Goal: Task Accomplishment & Management: Use online tool/utility

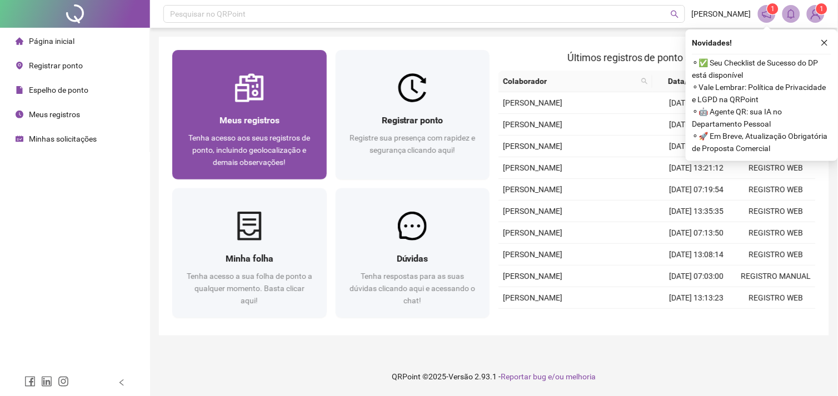
click at [235, 115] on span "Meus registros" at bounding box center [250, 120] width 60 height 11
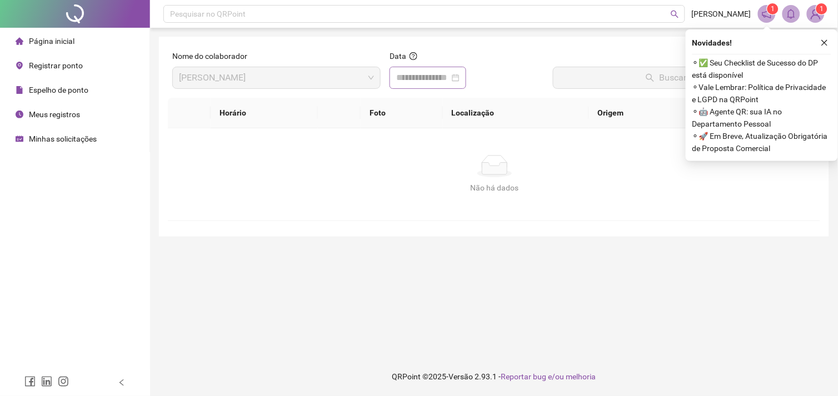
click at [460, 78] on div at bounding box center [427, 77] width 63 height 13
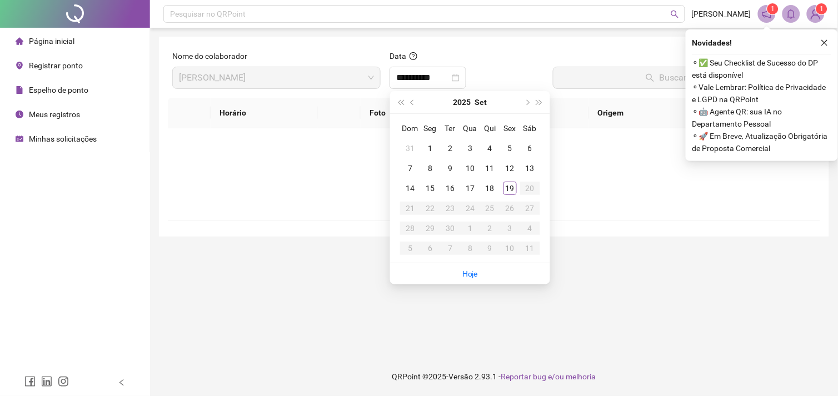
click at [510, 191] on div "19" at bounding box center [510, 188] width 13 height 13
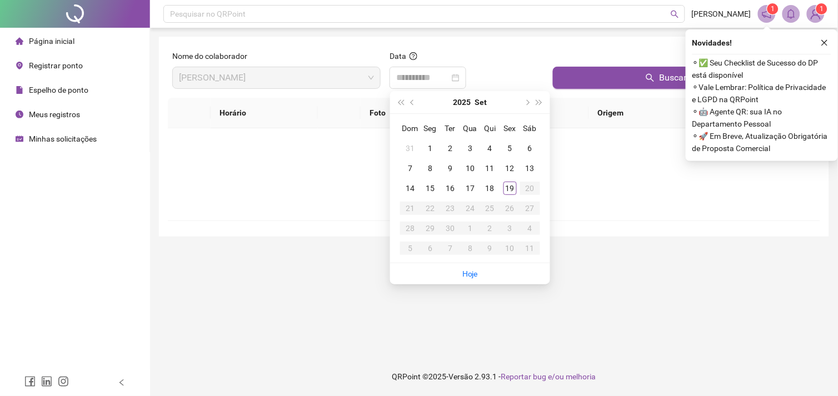
type input "**********"
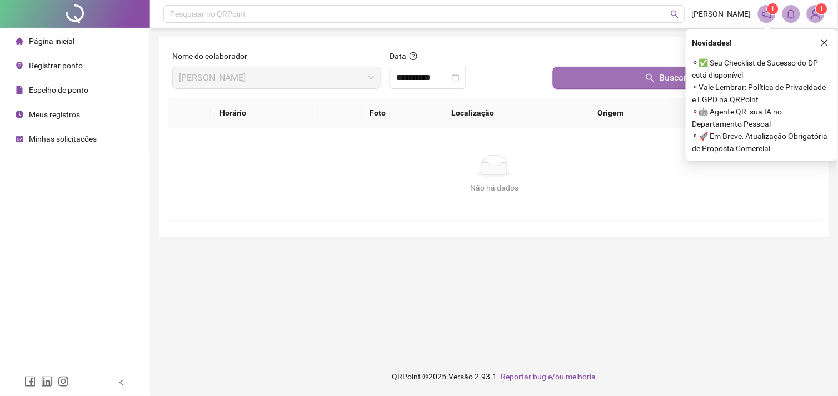
click at [604, 82] on button "Buscar registros" at bounding box center [684, 78] width 263 height 22
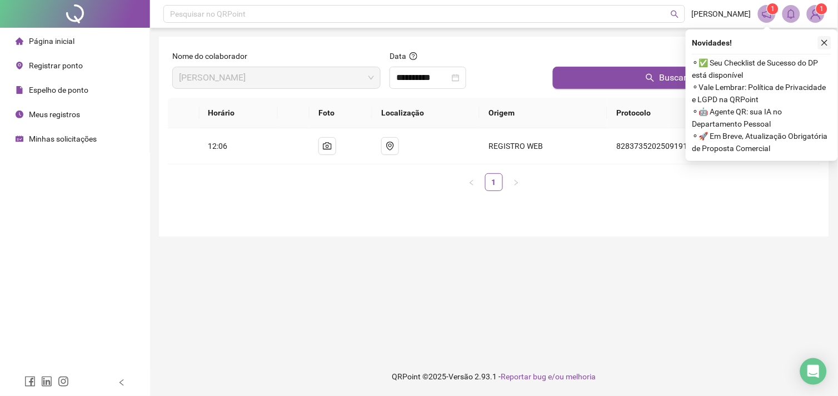
click at [825, 43] on icon "close" at bounding box center [825, 43] width 8 height 8
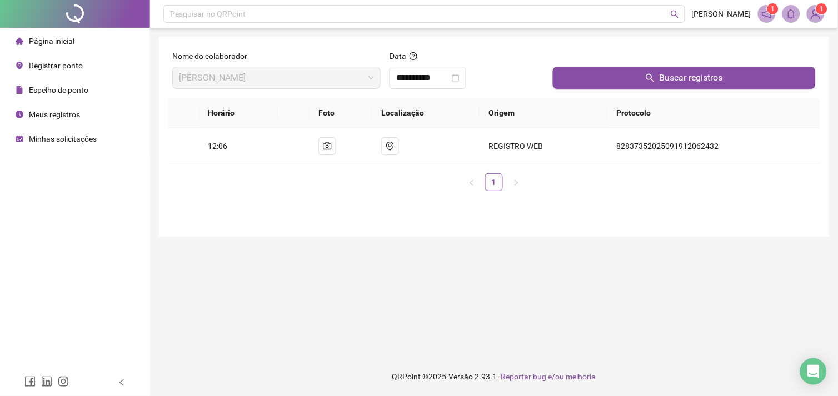
click at [41, 66] on span "Registrar ponto" at bounding box center [56, 65] width 54 height 9
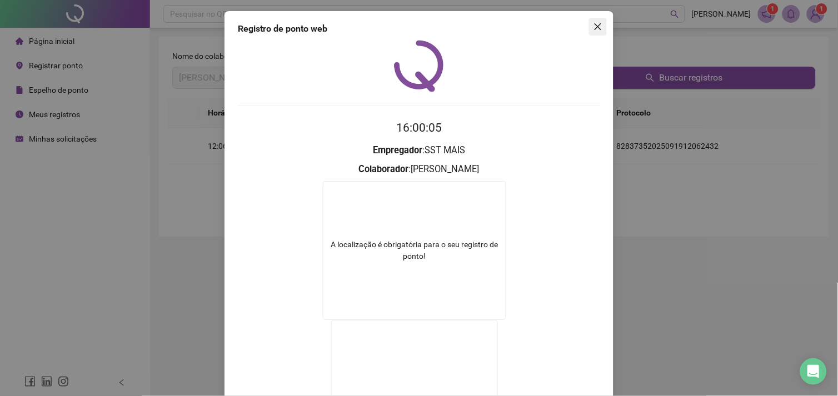
click at [601, 26] on span "Close" at bounding box center [598, 26] width 18 height 9
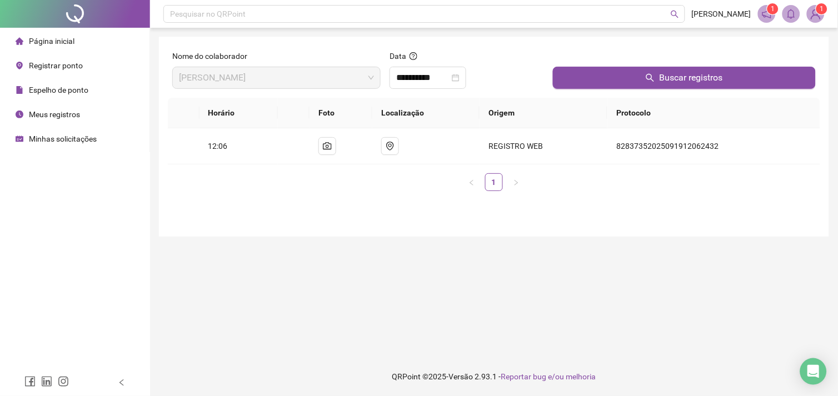
click at [48, 70] on span "Registrar ponto" at bounding box center [56, 65] width 54 height 9
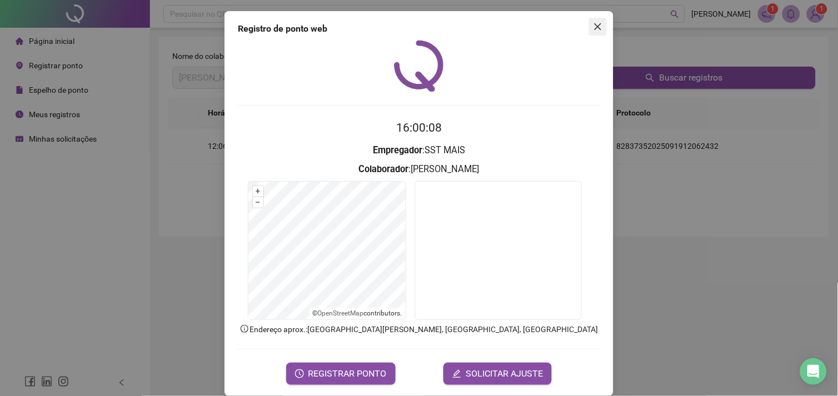
click at [595, 29] on icon "close" at bounding box center [598, 26] width 7 height 7
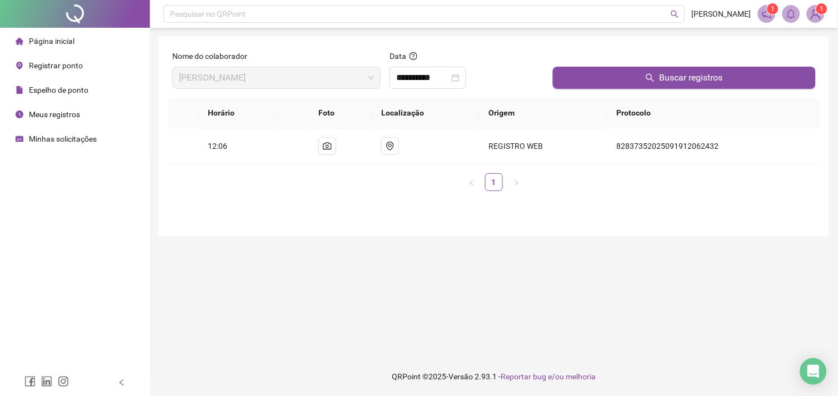
click at [35, 68] on span "Registrar ponto" at bounding box center [56, 65] width 54 height 9
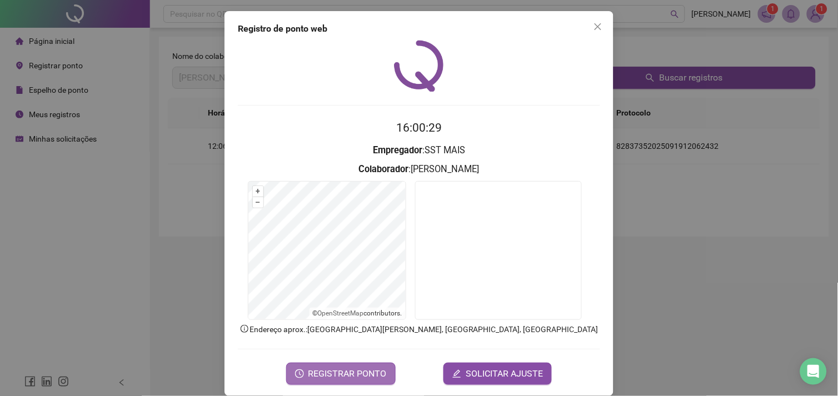
click at [331, 373] on span "REGISTRAR PONTO" at bounding box center [347, 373] width 78 height 13
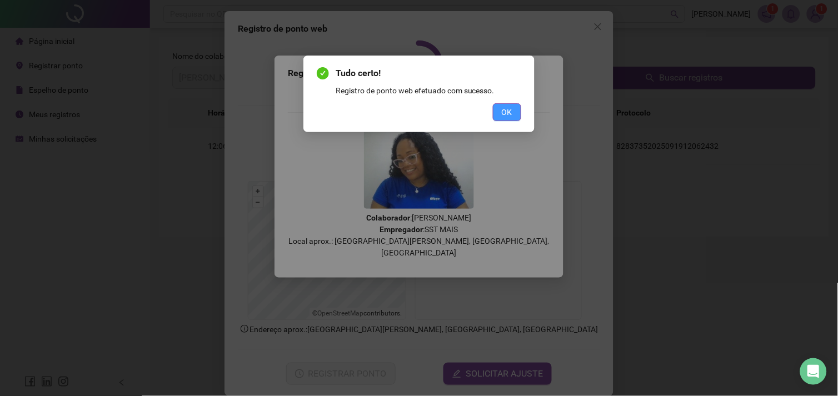
click at [504, 117] on span "OK" at bounding box center [507, 112] width 11 height 12
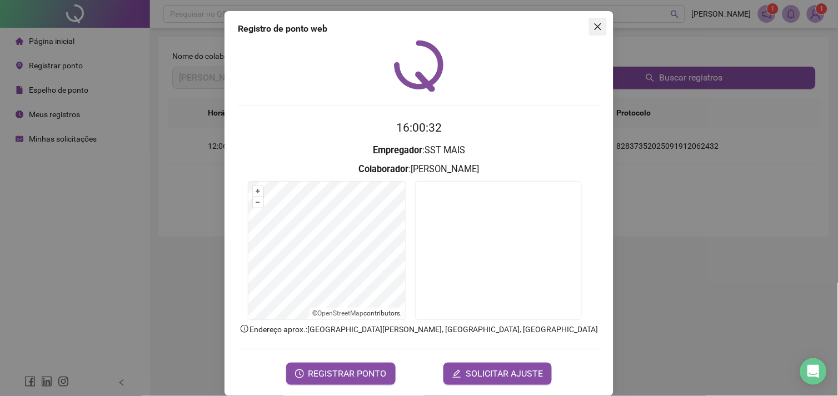
click at [595, 27] on icon "close" at bounding box center [598, 26] width 7 height 7
